Goal: Check status: Check status

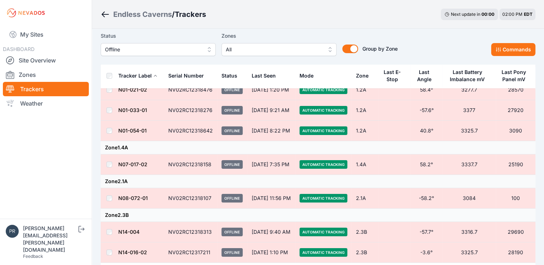
scroll to position [35, 0]
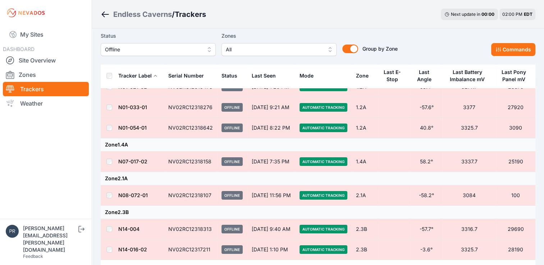
click at [193, 42] on div "Status Offline" at bounding box center [158, 44] width 115 height 24
click at [193, 49] on span "Offline" at bounding box center [153, 49] width 96 height 9
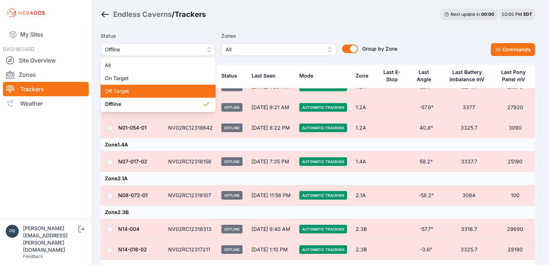
click at [178, 95] on span "Off Target" at bounding box center [154, 91] width 98 height 7
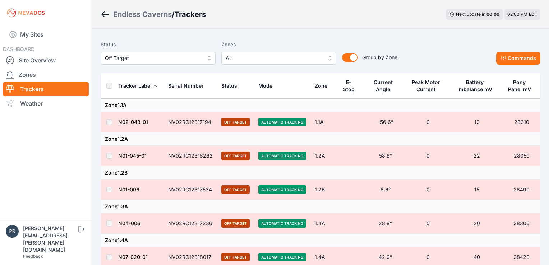
click at [198, 55] on span "Off Target" at bounding box center [153, 58] width 96 height 9
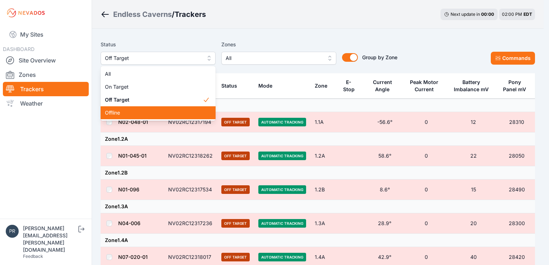
click at [168, 112] on span "Offline" at bounding box center [154, 112] width 98 height 7
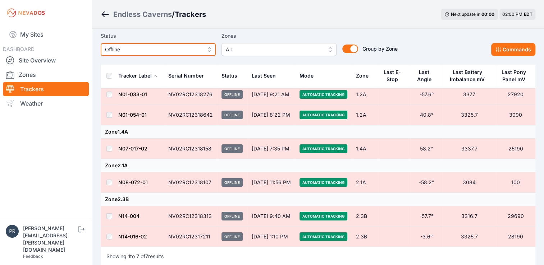
scroll to position [51, 0]
